Goal: Navigation & Orientation: Find specific page/section

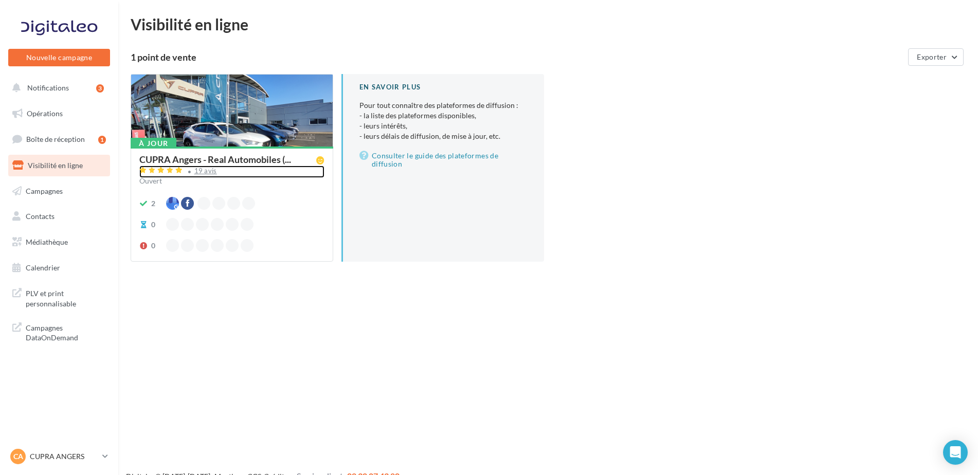
click at [213, 170] on div "19 avis" at bounding box center [205, 171] width 23 height 7
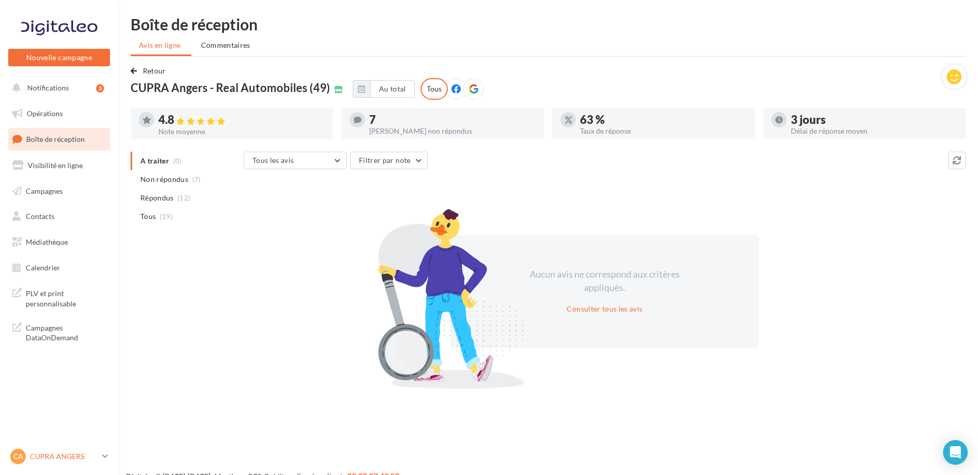
click at [44, 456] on p "CUPRA ANGERS" at bounding box center [64, 457] width 68 height 10
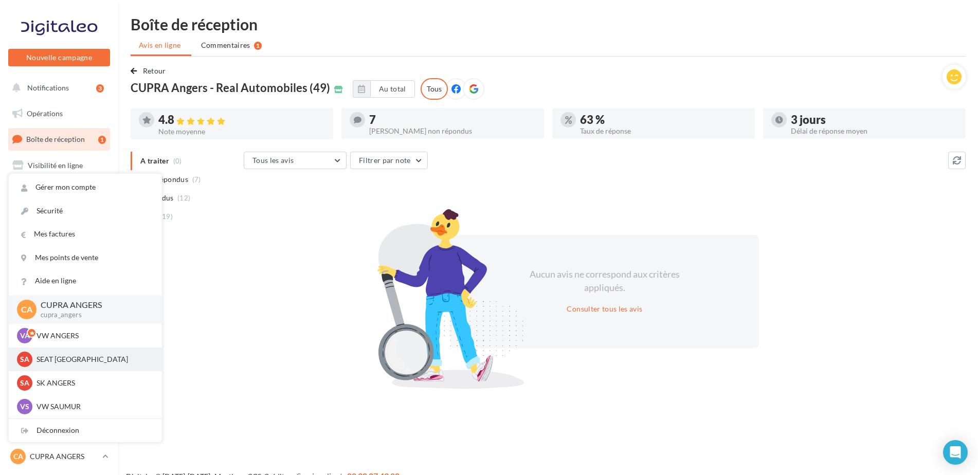
click at [73, 357] on p "SEAT [GEOGRAPHIC_DATA]" at bounding box center [93, 359] width 113 height 10
